Goal: Task Accomplishment & Management: Manage account settings

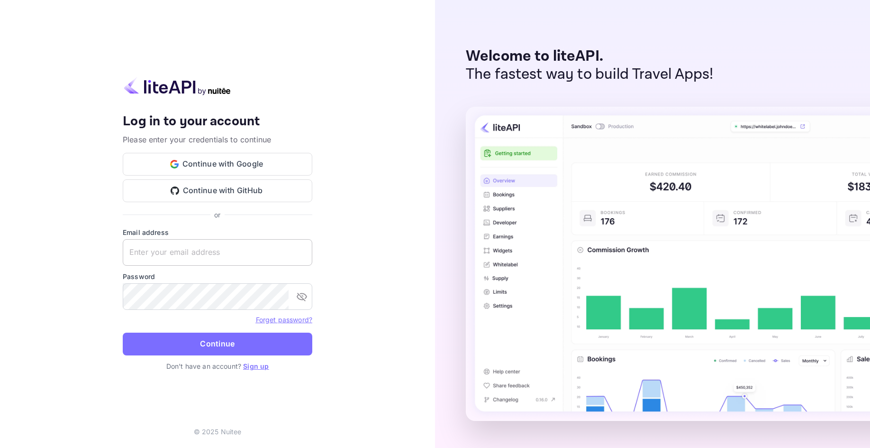
click at [240, 243] on input "text" at bounding box center [218, 252] width 190 height 27
type input "[EMAIL_ADDRESS][DOMAIN_NAME]"
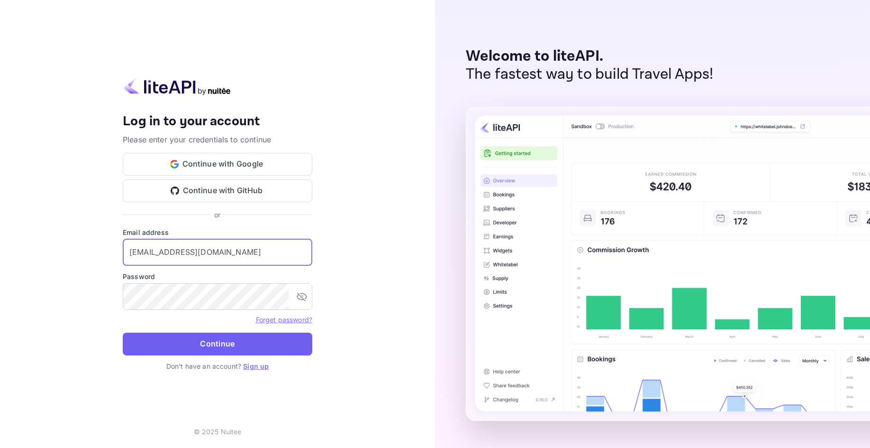
click at [202, 344] on button "Continue" at bounding box center [218, 343] width 190 height 23
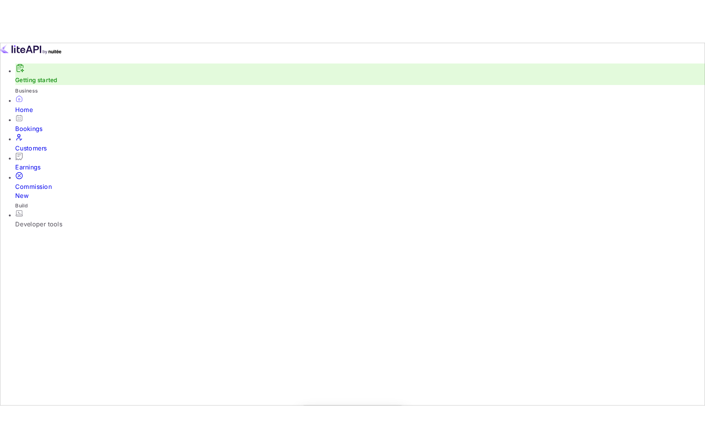
scroll to position [154, 235]
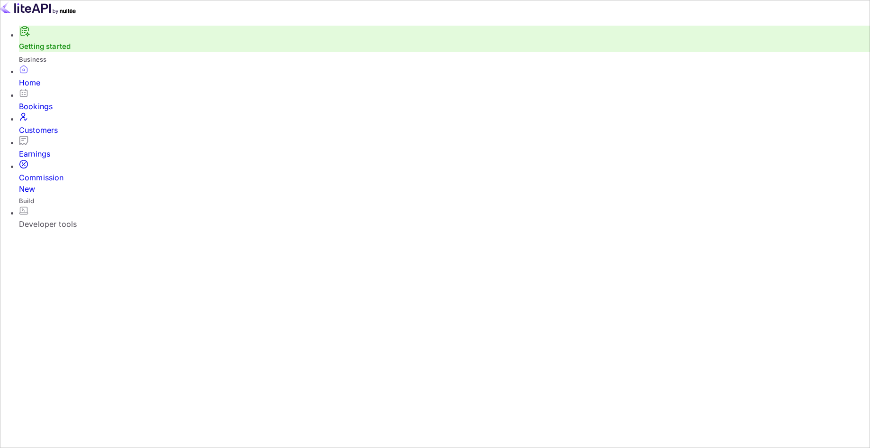
select select "8"
select select "2025"
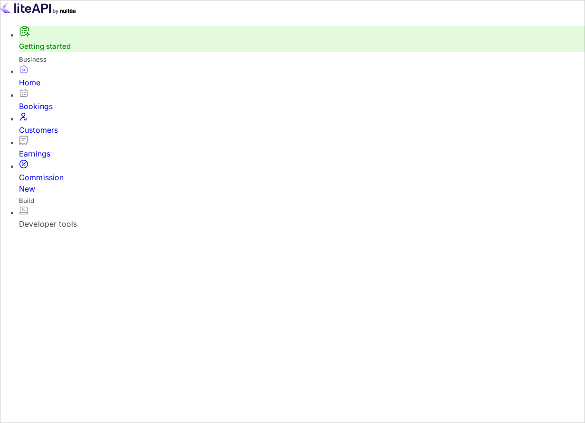
scroll to position [154, 140]
